Goal: Information Seeking & Learning: Find specific fact

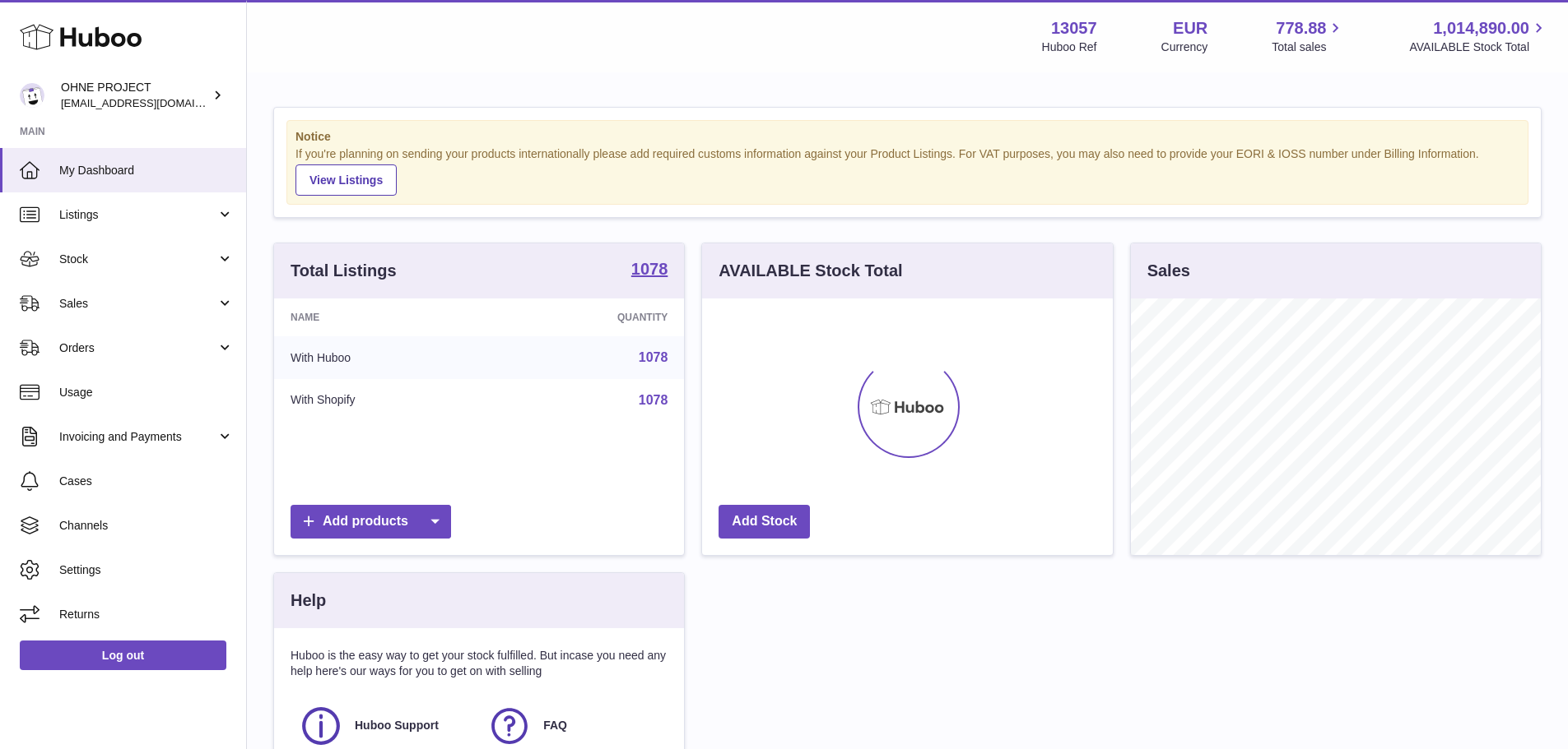
scroll to position [257, 411]
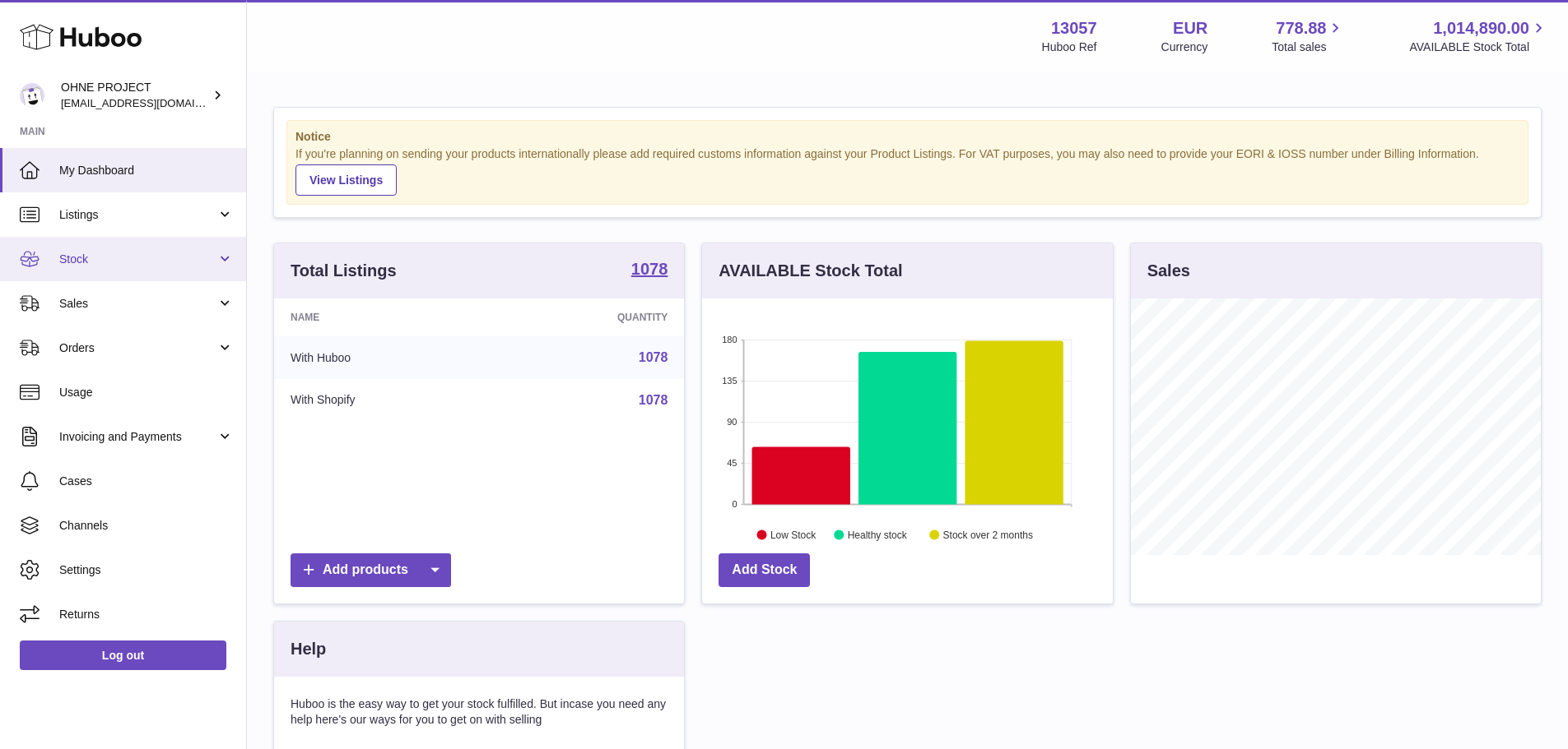
click at [107, 261] on span "Stock" at bounding box center [137, 259] width 158 height 15
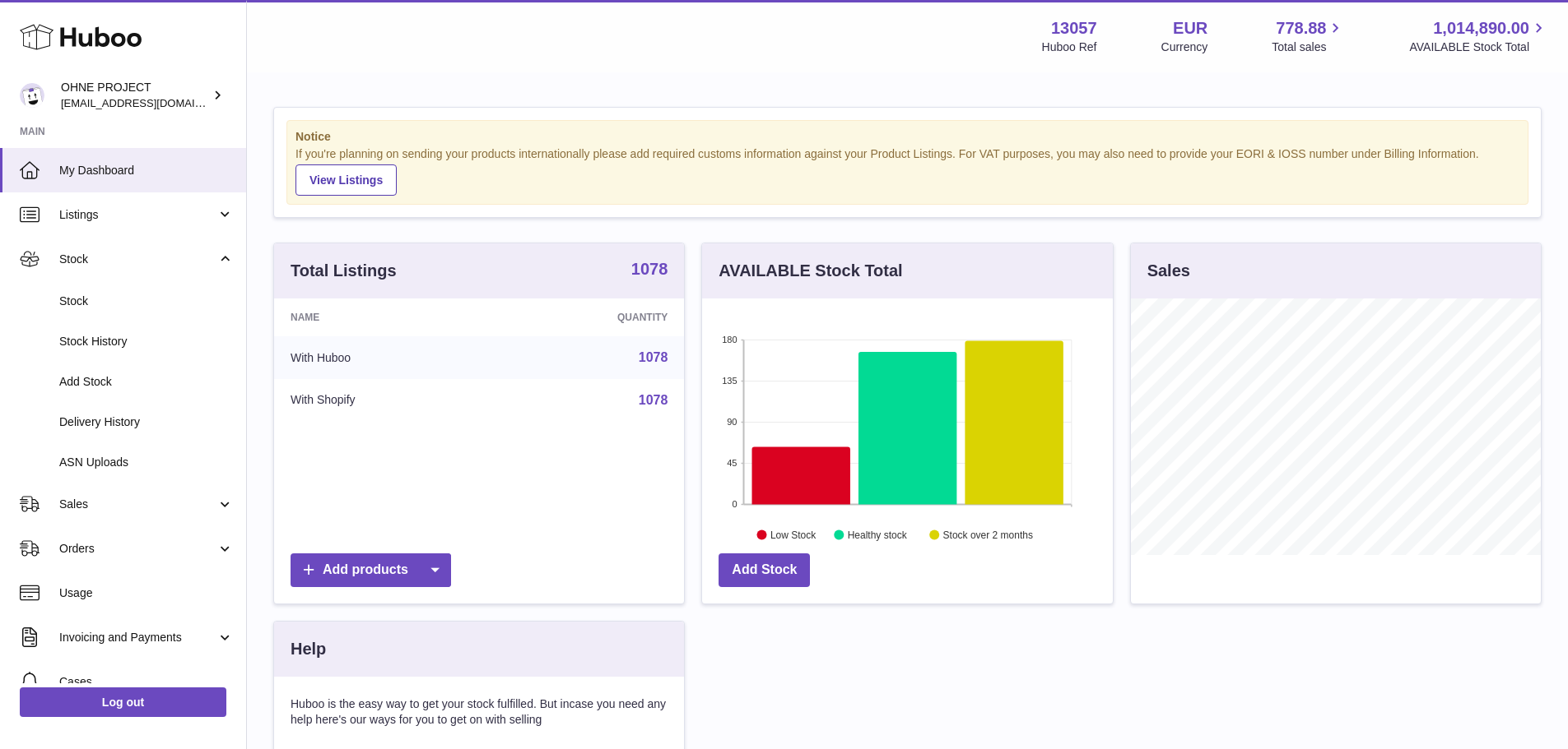
click at [640, 270] on strong "1078" at bounding box center [649, 268] width 37 height 16
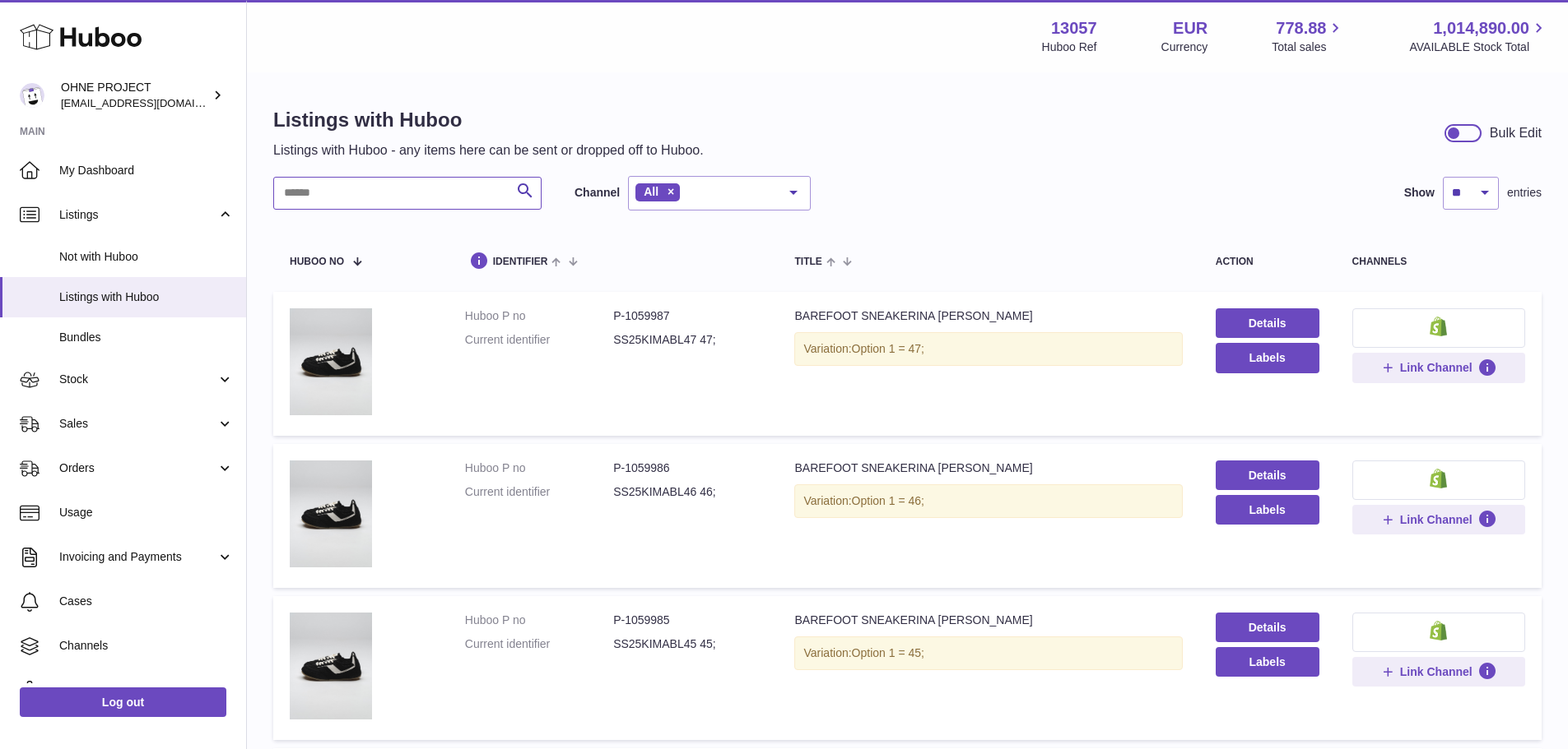
click at [371, 207] on input "text" at bounding box center [407, 193] width 269 height 33
paste input "******"
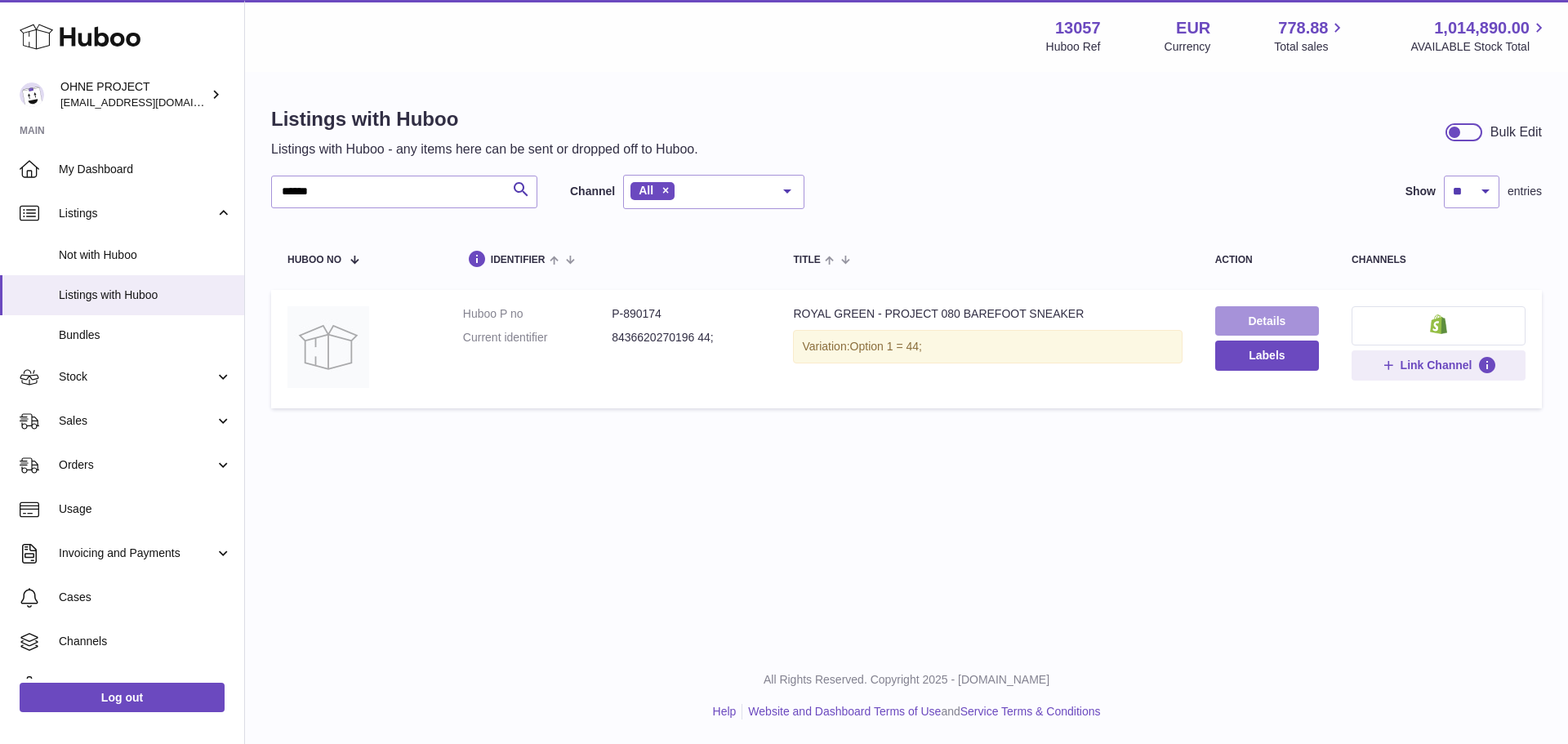
click at [1246, 315] on link "Details" at bounding box center [1267, 321] width 104 height 30
drag, startPoint x: 359, startPoint y: 195, endPoint x: 258, endPoint y: 191, distance: 101.1
click at [258, 191] on div "Listings with Huboo Listings with Huboo - any items here can be sent or dropped…" at bounding box center [906, 261] width 1323 height 376
paste input "text"
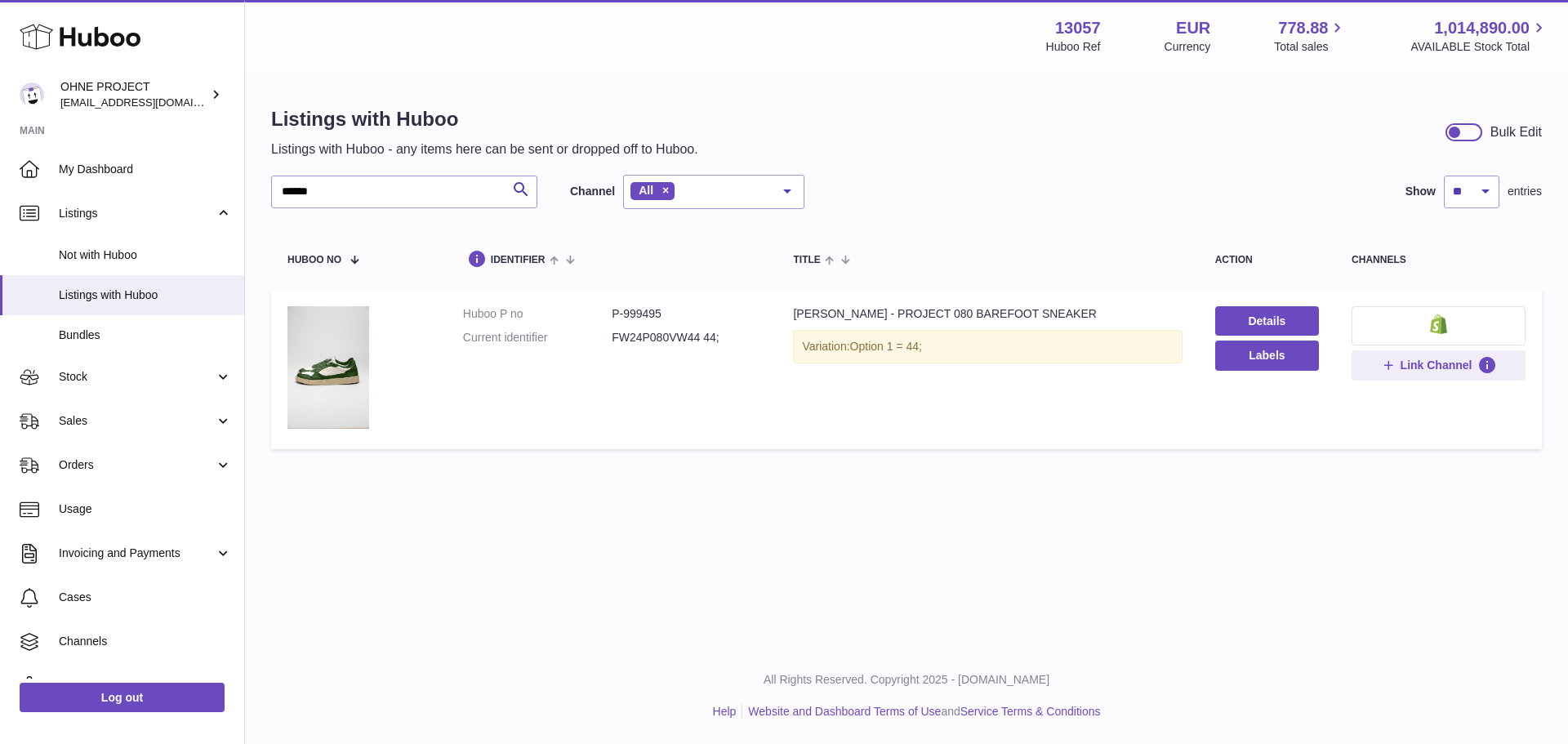
click at [657, 341] on dd "FW24P080VW44 44;" at bounding box center [686, 337] width 148 height 15
copy dd "FW24P080VW44"
drag, startPoint x: 340, startPoint y: 199, endPoint x: 249, endPoint y: 191, distance: 91.4
click at [249, 191] on div "Listings with Huboo Listings with Huboo - any items here can be sent or dropped…" at bounding box center [906, 281] width 1323 height 417
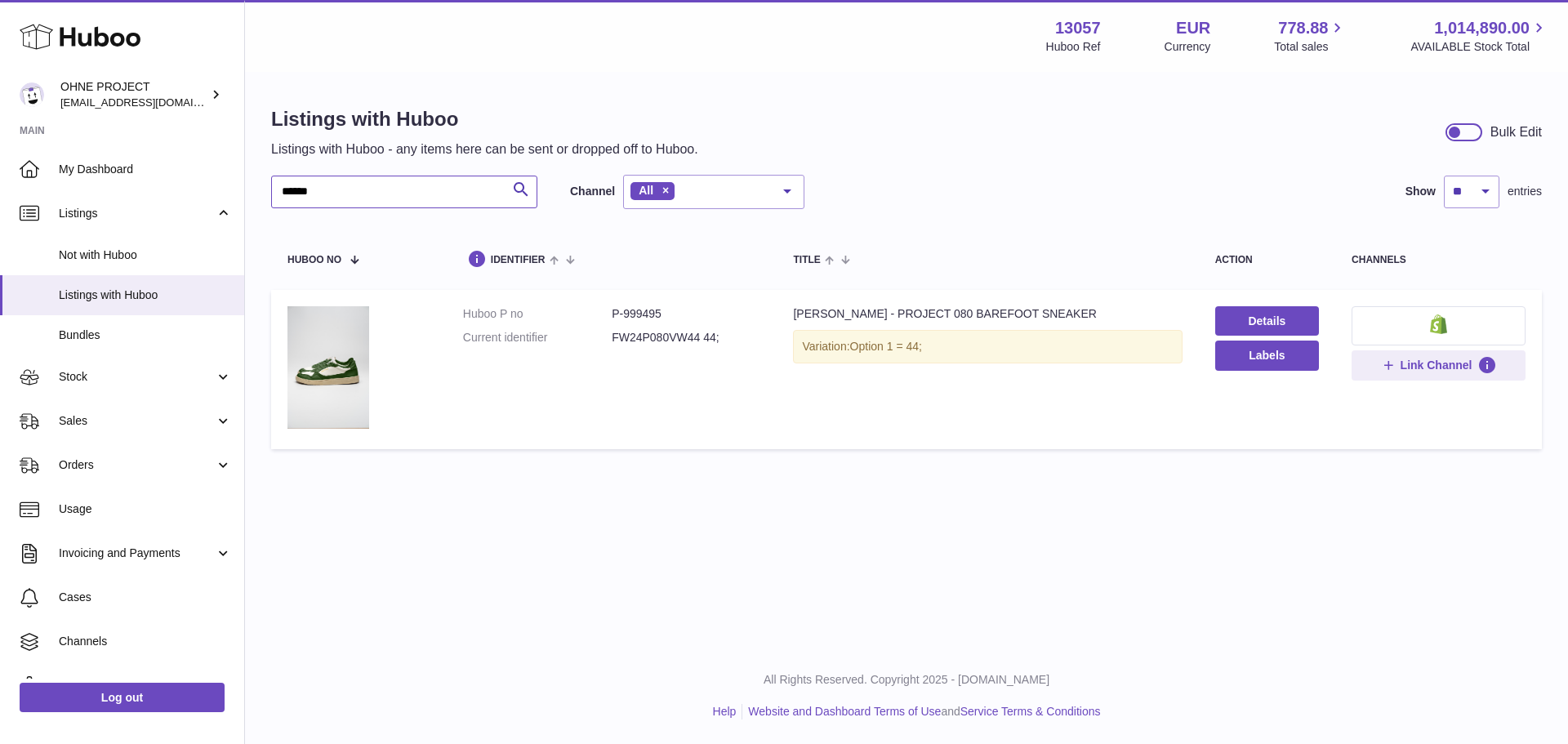
paste input "text"
type input "******"
click at [637, 327] on dl "Huboo P no P-999476 Current identifier FW24P080HC36 36;" at bounding box center [612, 330] width 298 height 47
copy dd "FW24P080HC36"
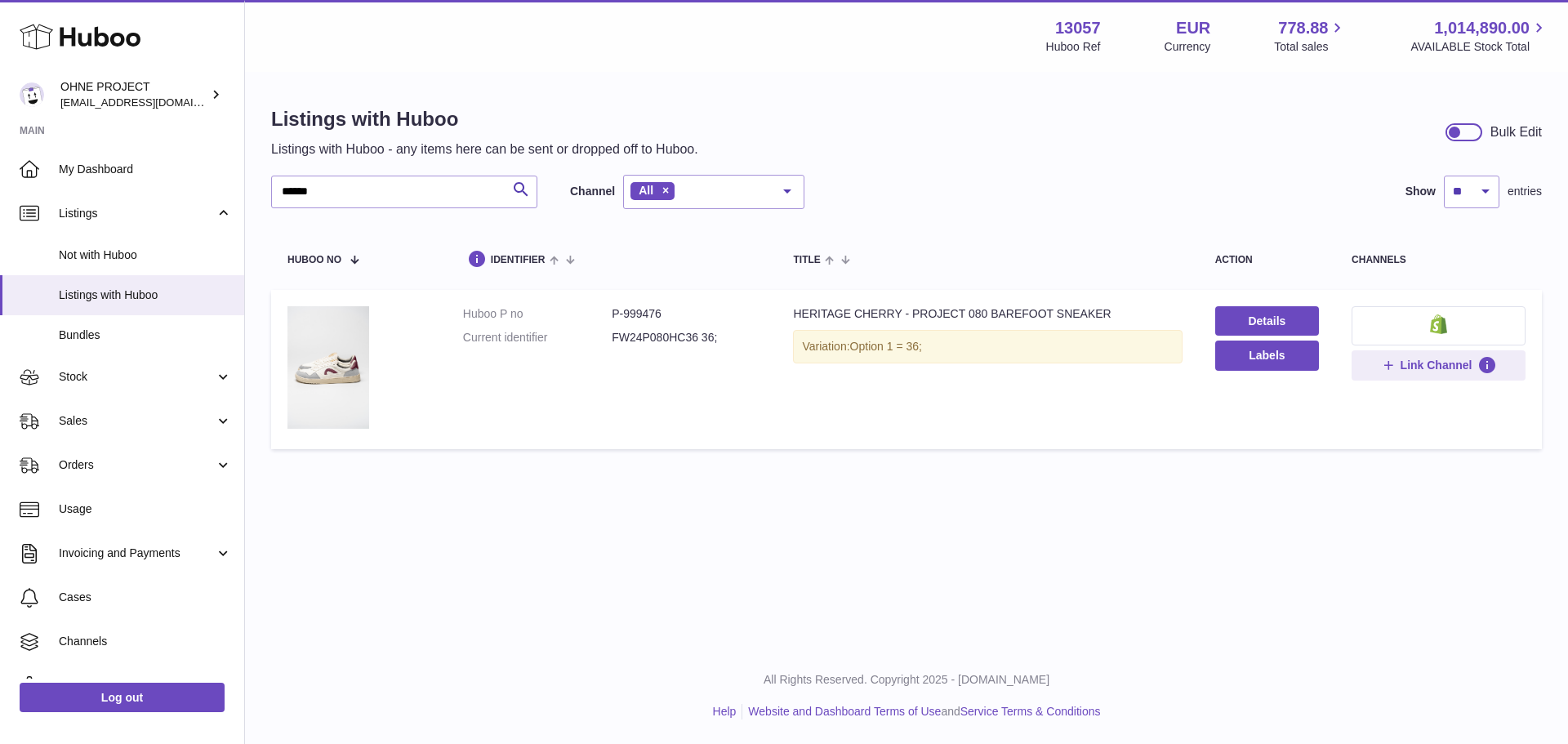
click at [640, 308] on dd "P-999476" at bounding box center [686, 314] width 148 height 15
copy dd "999476"
click at [112, 371] on span "Stock" at bounding box center [136, 376] width 156 height 15
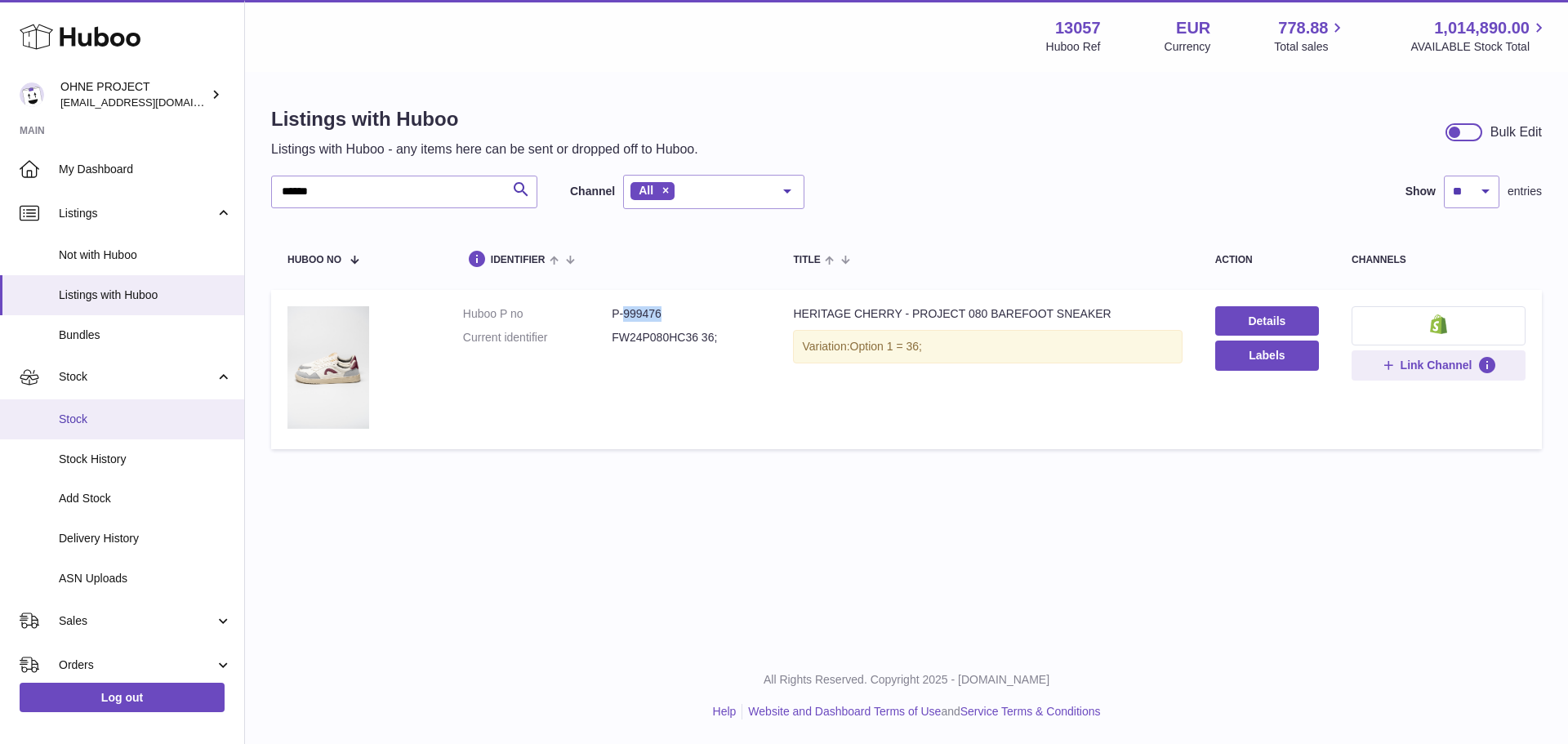
click at [117, 411] on span "Stock" at bounding box center [146, 419] width 174 height 15
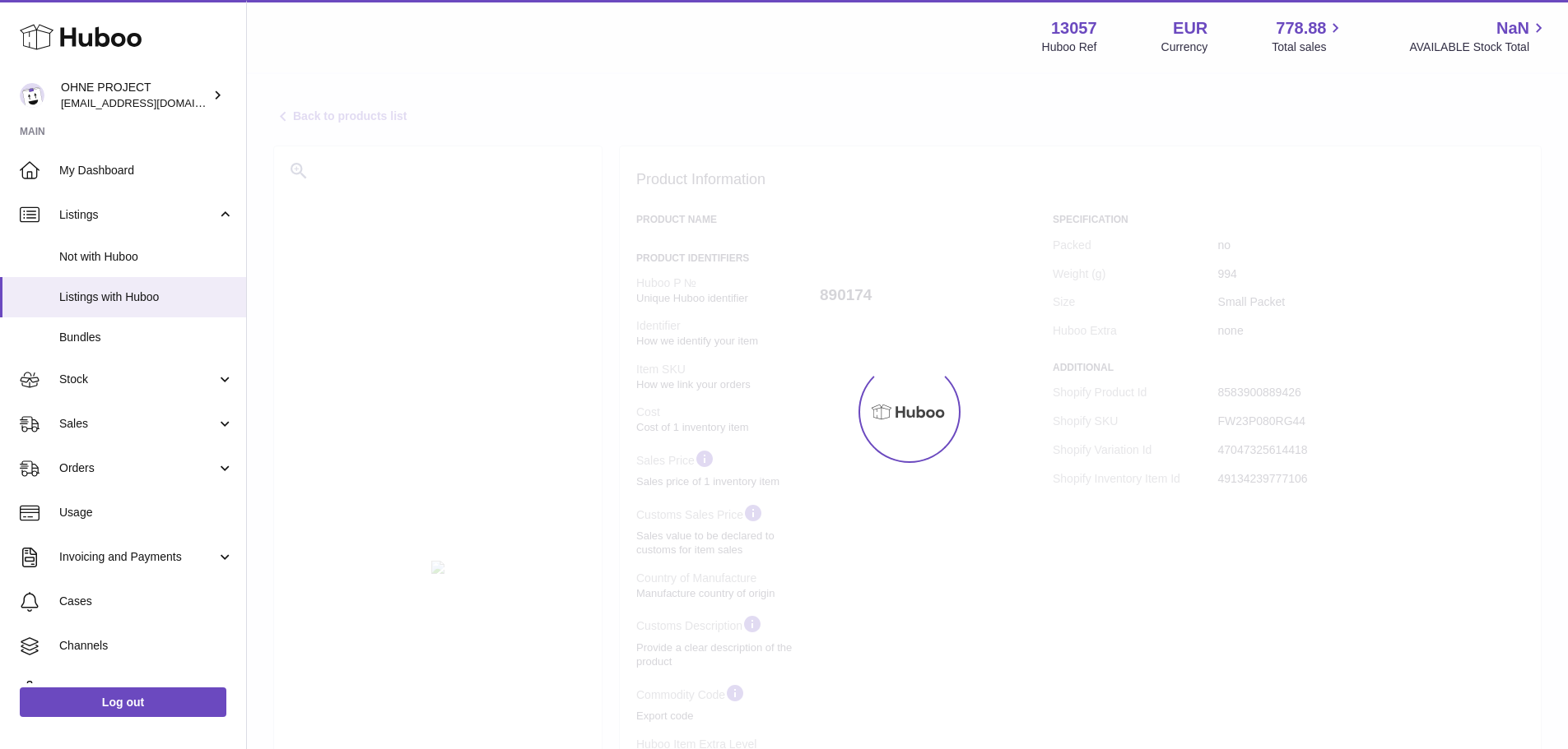
select select "***"
select select "****"
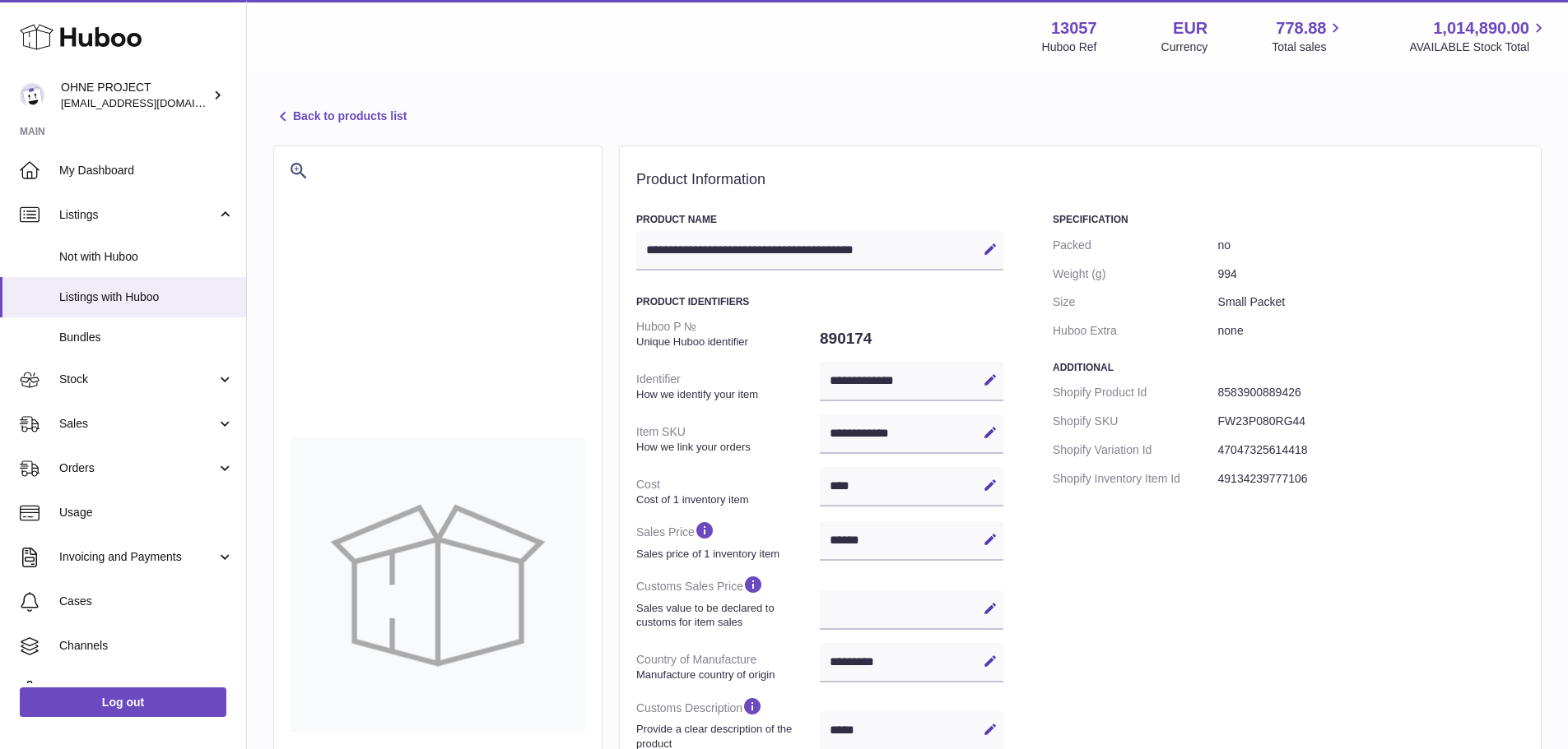
click at [1292, 418] on dd "FW23P080RG44" at bounding box center [1371, 421] width 306 height 29
copy dd "FW23P080RG44"
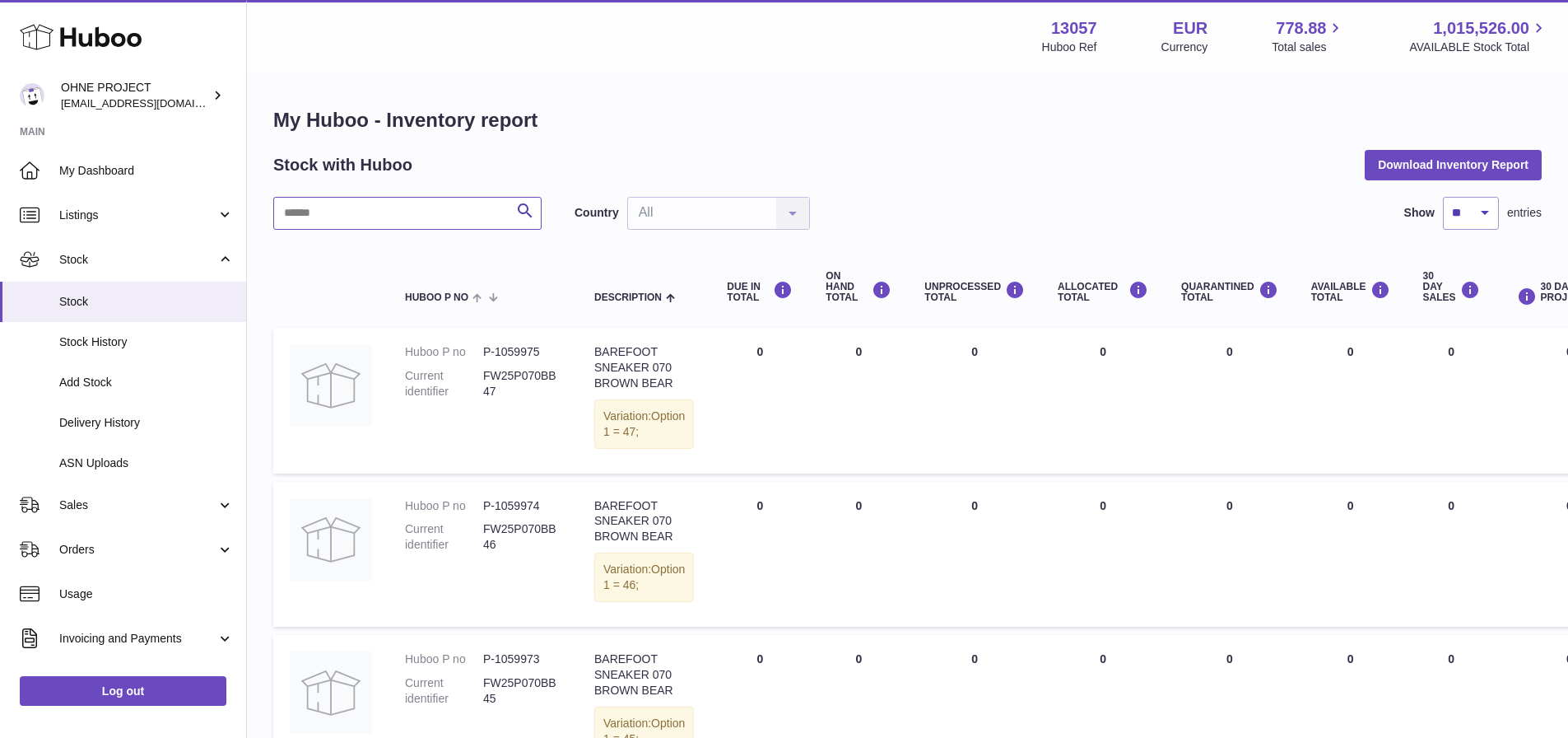
click at [360, 220] on input "text" at bounding box center [407, 213] width 269 height 33
paste input "******"
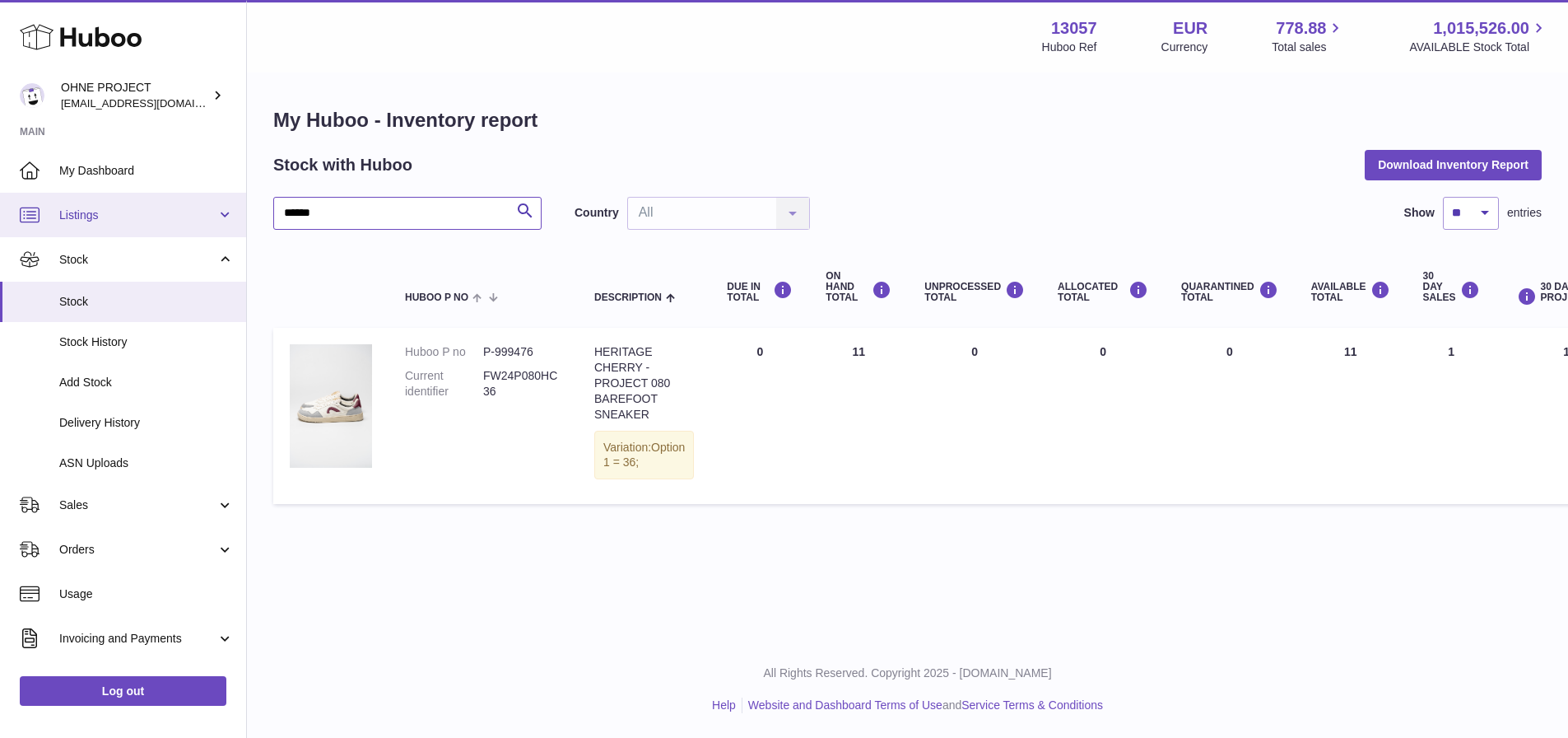
drag, startPoint x: 373, startPoint y: 217, endPoint x: 225, endPoint y: 209, distance: 148.2
click at [225, 209] on div "Huboo OHNE PROJECT [EMAIL_ADDRESS][DOMAIN_NAME] Main My Dashboard Listings Not …" at bounding box center [784, 369] width 1568 height 738
paste input "*"
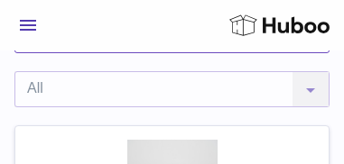
scroll to position [488, 0]
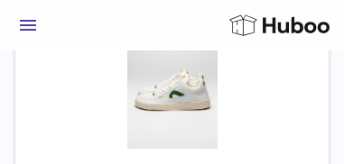
type input "*******"
